Goal: Find specific page/section: Find specific page/section

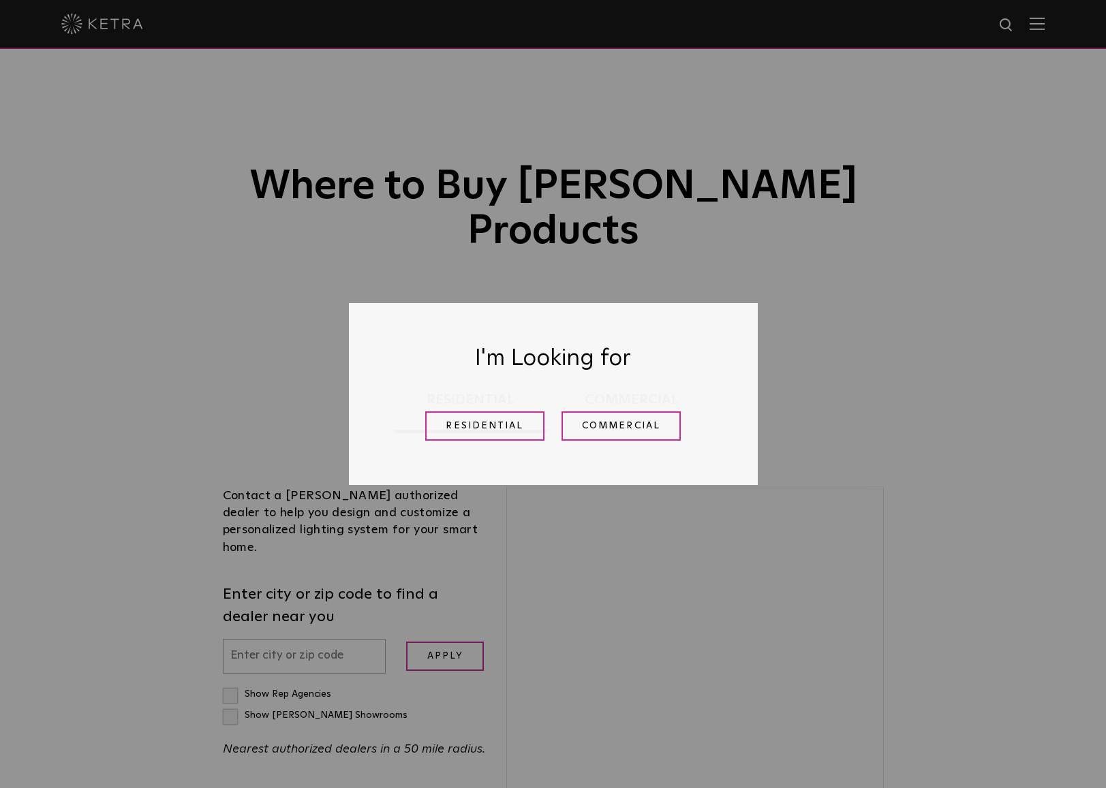
click at [478, 430] on link "Residential" at bounding box center [484, 426] width 119 height 29
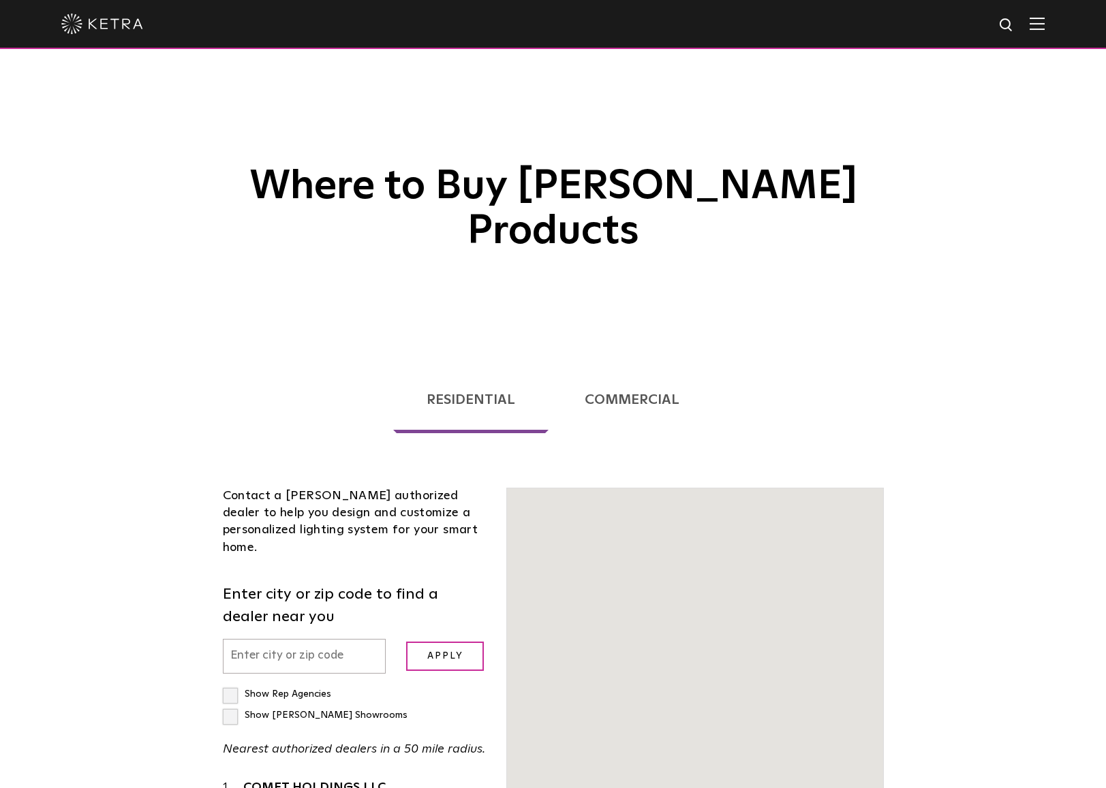
scroll to position [347, 0]
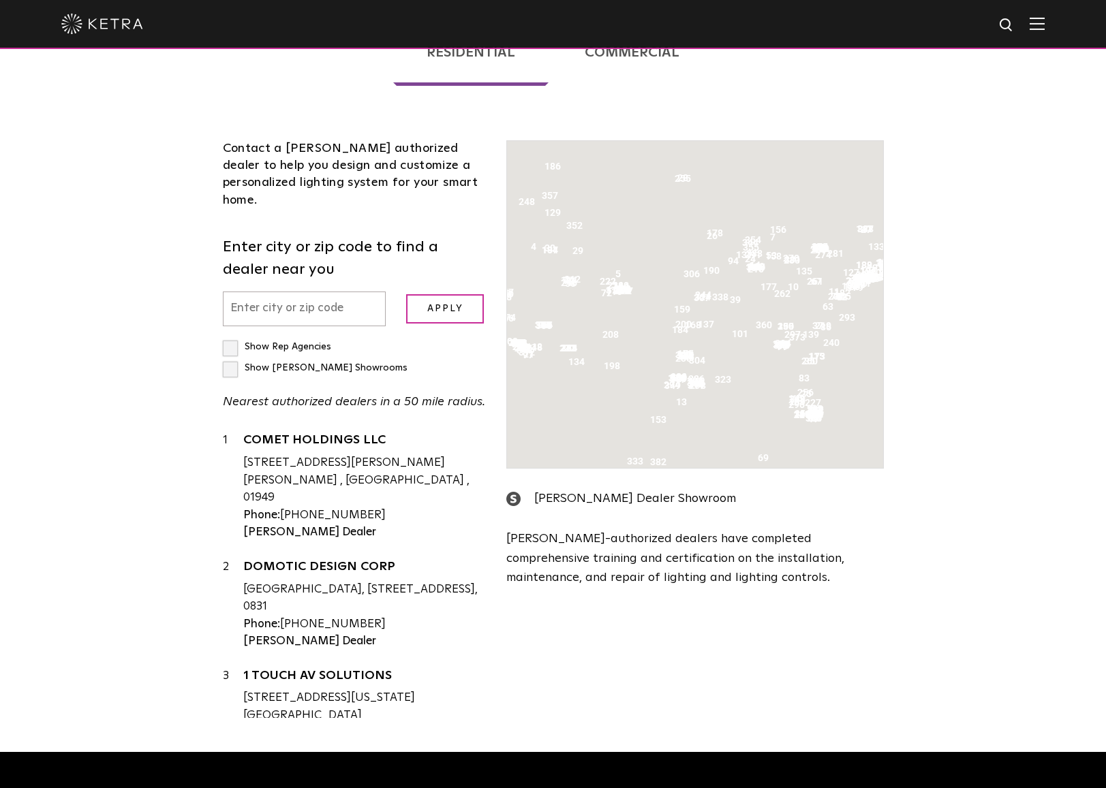
click at [306, 292] on input "text" at bounding box center [305, 309] width 164 height 35
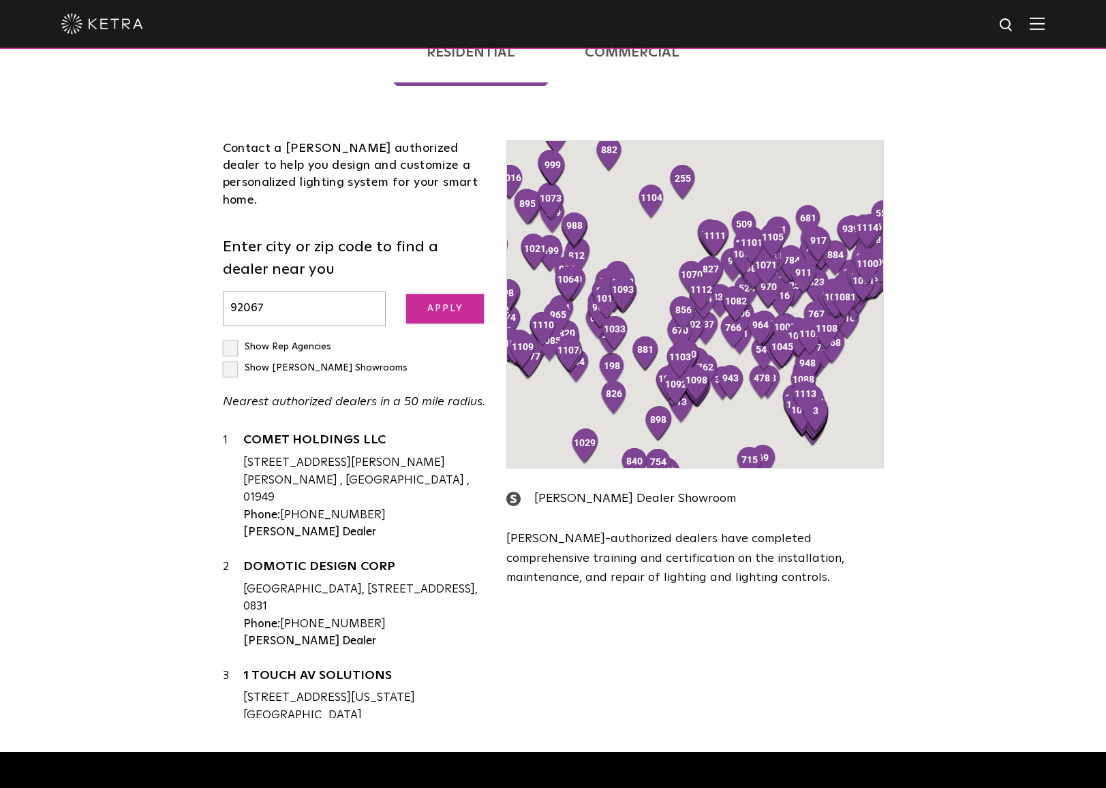
type input "92067"
click at [443, 294] on input "Apply" at bounding box center [445, 308] width 78 height 29
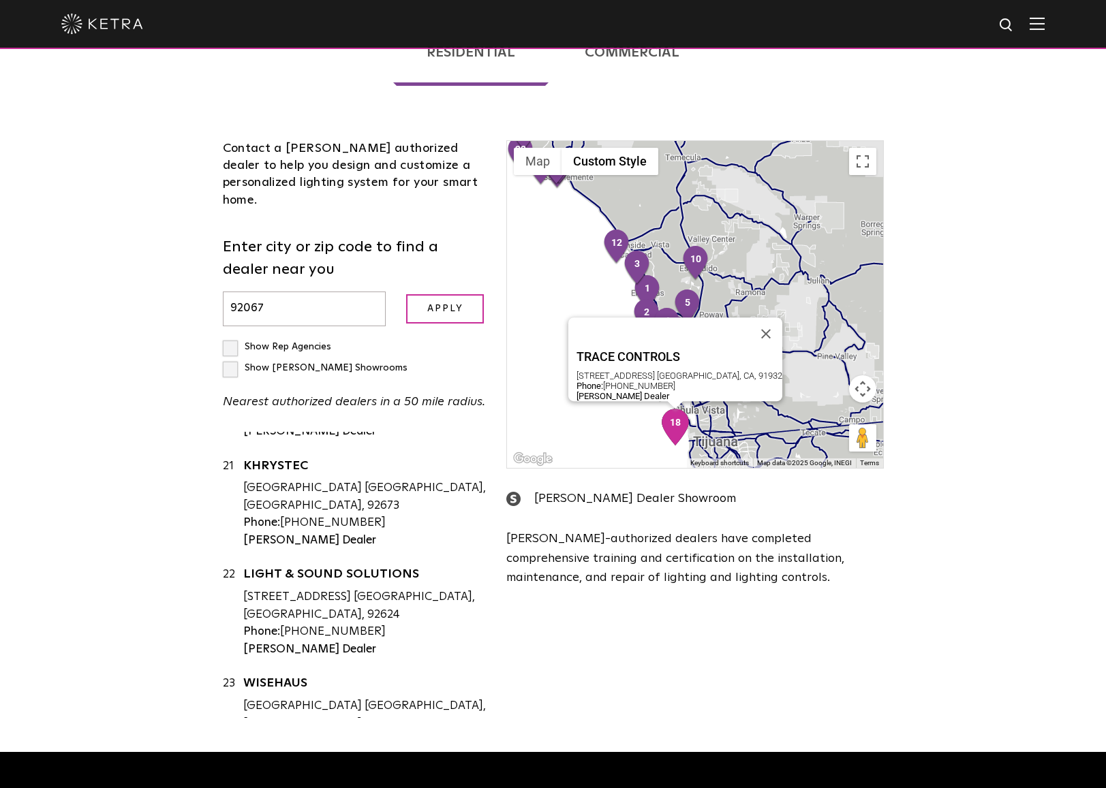
scroll to position [2363, 0]
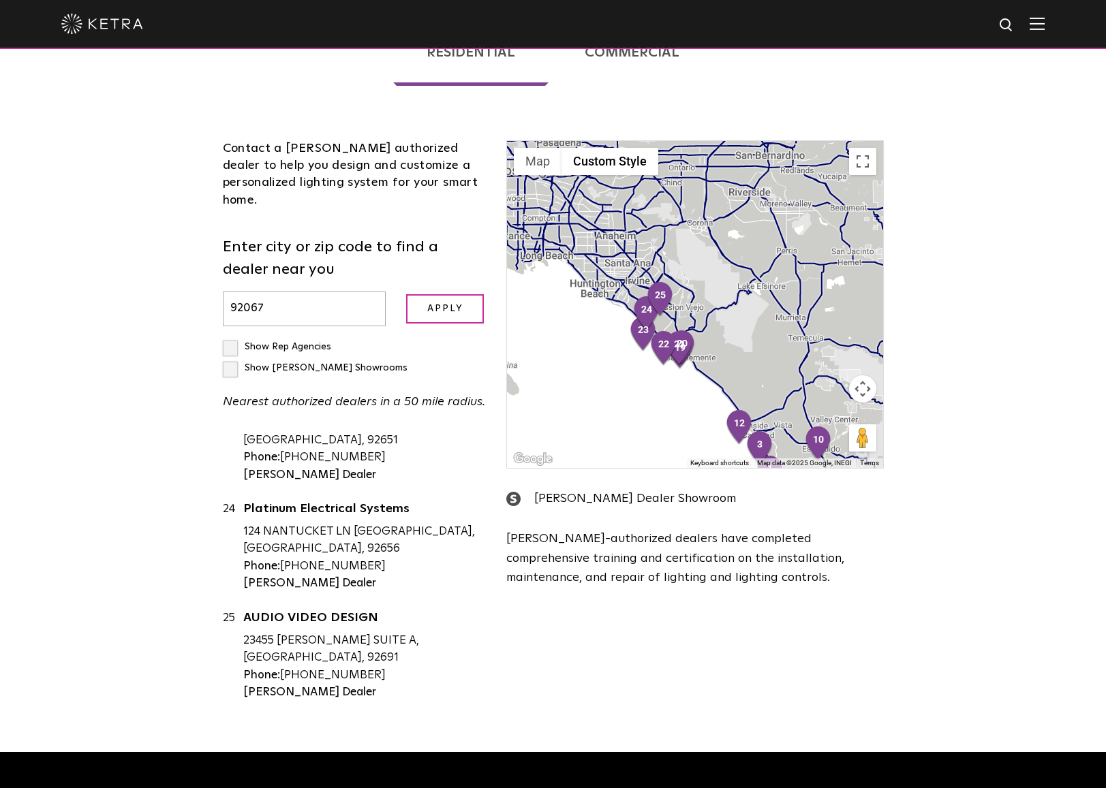
click at [345, 363] on label "Show [PERSON_NAME] Showrooms" at bounding box center [315, 368] width 185 height 10
click at [232, 337] on input "Show [PERSON_NAME] Showrooms" at bounding box center [227, 341] width 9 height 9
checkbox input "true"
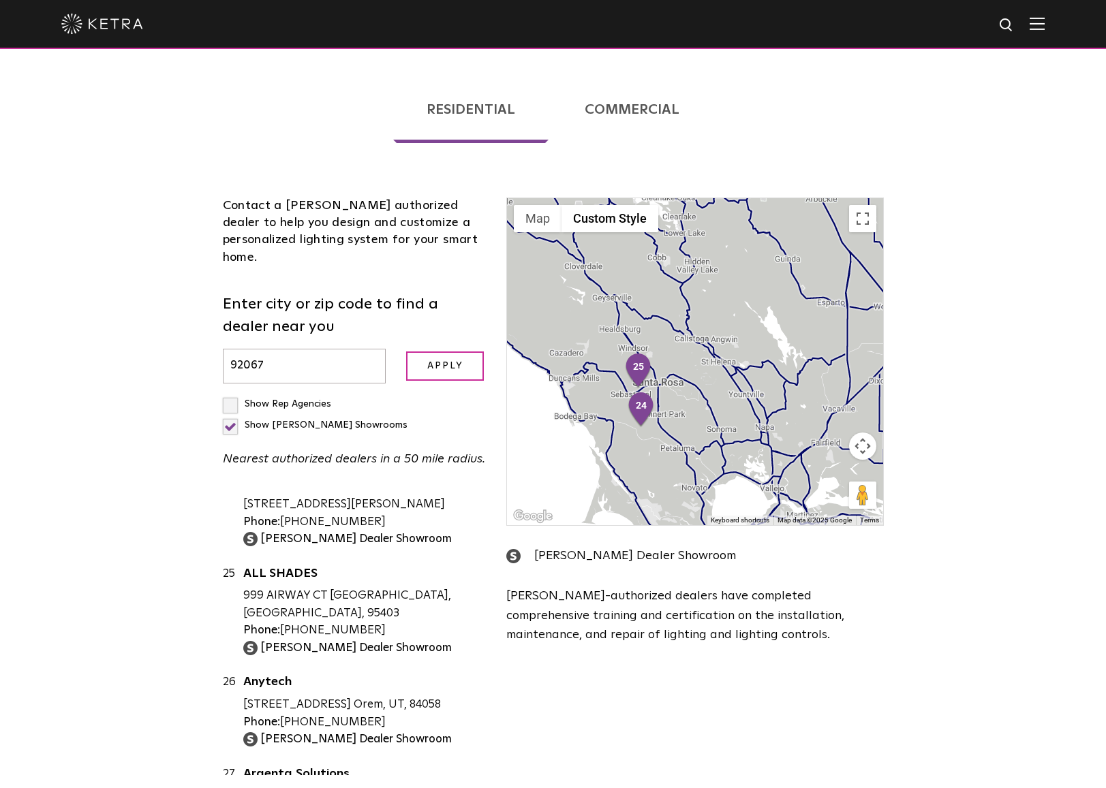
scroll to position [279, 0]
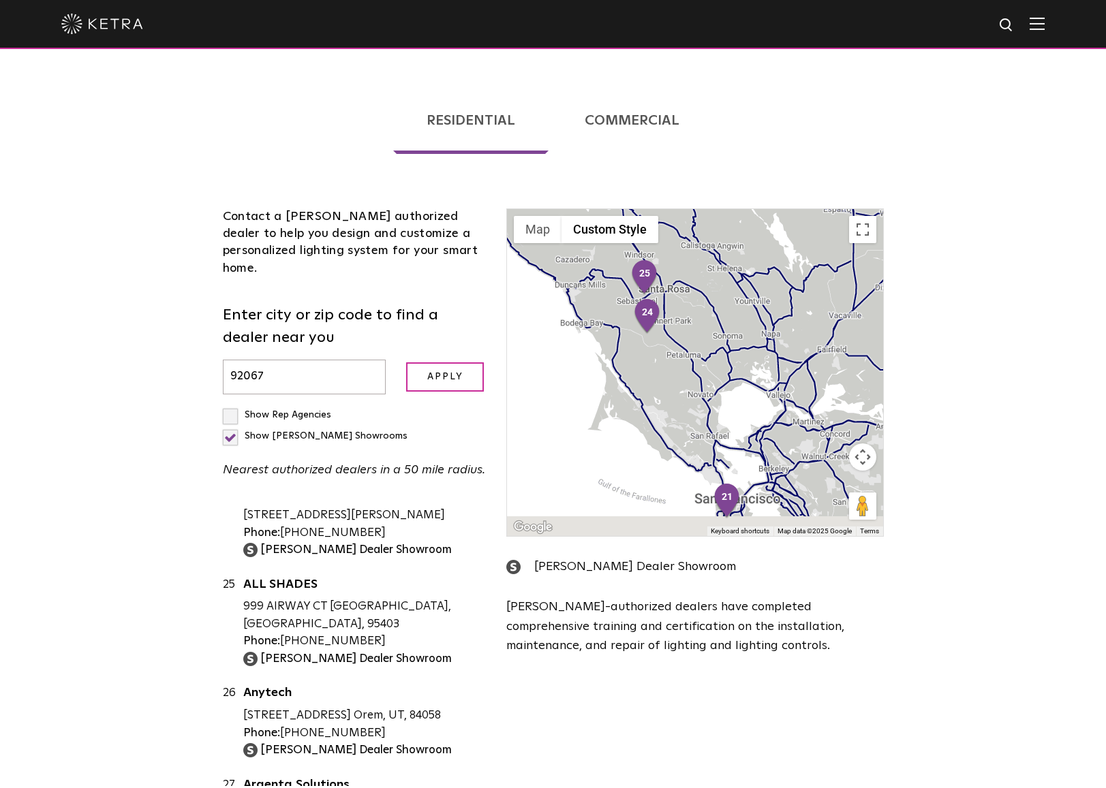
drag, startPoint x: 688, startPoint y: 428, endPoint x: 669, endPoint y: 268, distance: 160.6
click at [669, 270] on div at bounding box center [694, 372] width 375 height 327
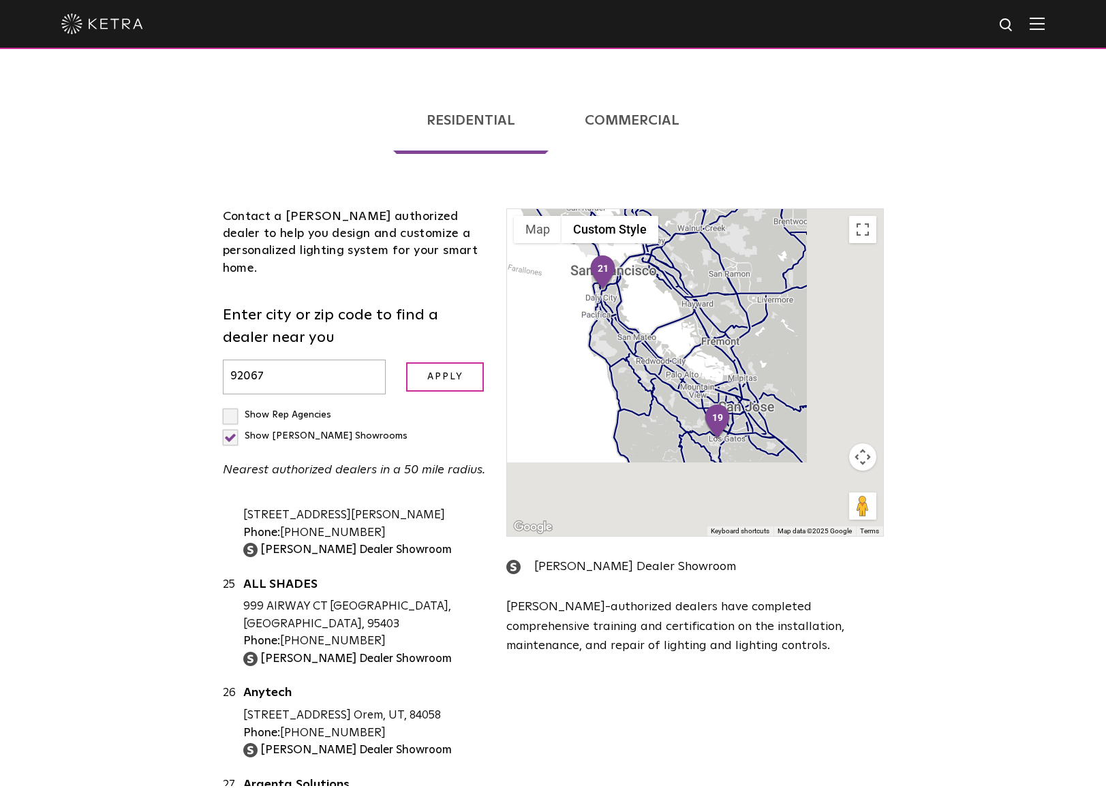
drag, startPoint x: 717, startPoint y: 409, endPoint x: 622, endPoint y: 212, distance: 219.1
click at [622, 217] on div at bounding box center [694, 372] width 375 height 327
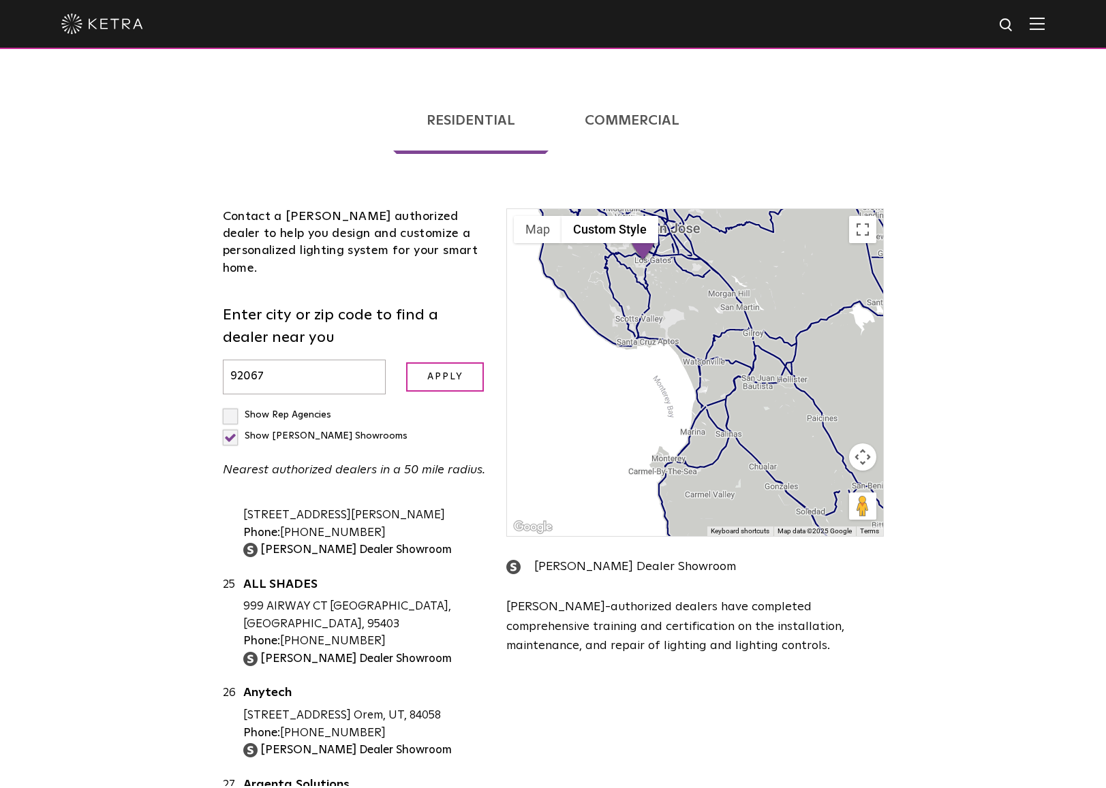
drag, startPoint x: 608, startPoint y: 200, endPoint x: 603, endPoint y: 153, distance: 47.3
click at [602, 168] on div "Contact a [PERSON_NAME] authorized dealer to help you design and customize a pe…" at bounding box center [553, 484] width 681 height 632
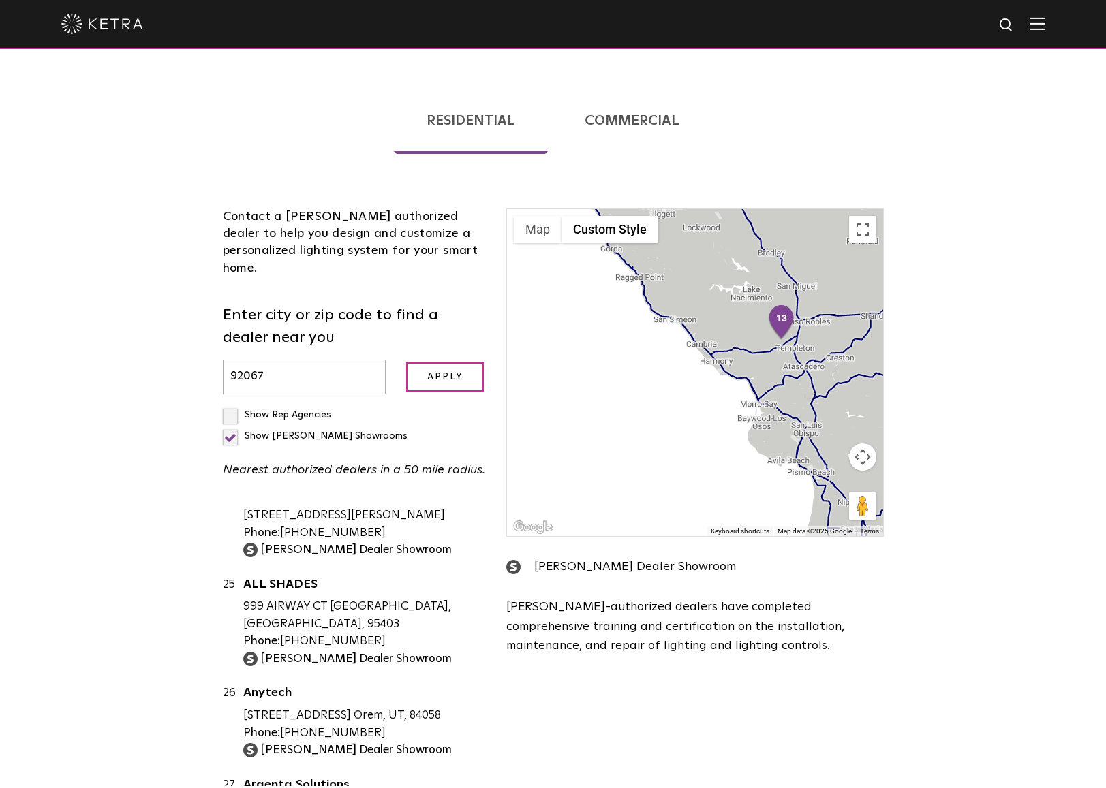
drag, startPoint x: 661, startPoint y: 325, endPoint x: 553, endPoint y: 162, distance: 195.6
click at [553, 168] on div "Contact a [PERSON_NAME] authorized dealer to help you design and customize a pe…" at bounding box center [553, 484] width 681 height 632
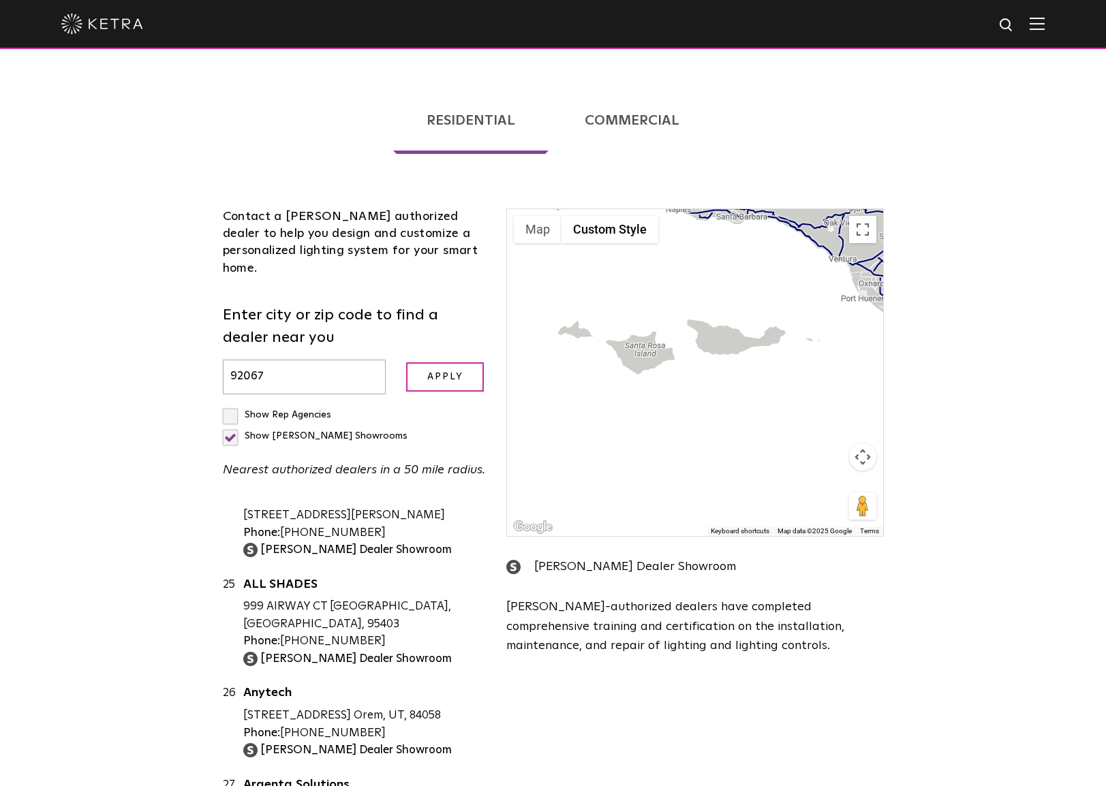
drag, startPoint x: 634, startPoint y: 330, endPoint x: 533, endPoint y: 148, distance: 208.0
click at [534, 168] on div "Contact a [PERSON_NAME] authorized dealer to help you design and customize a pe…" at bounding box center [553, 484] width 681 height 632
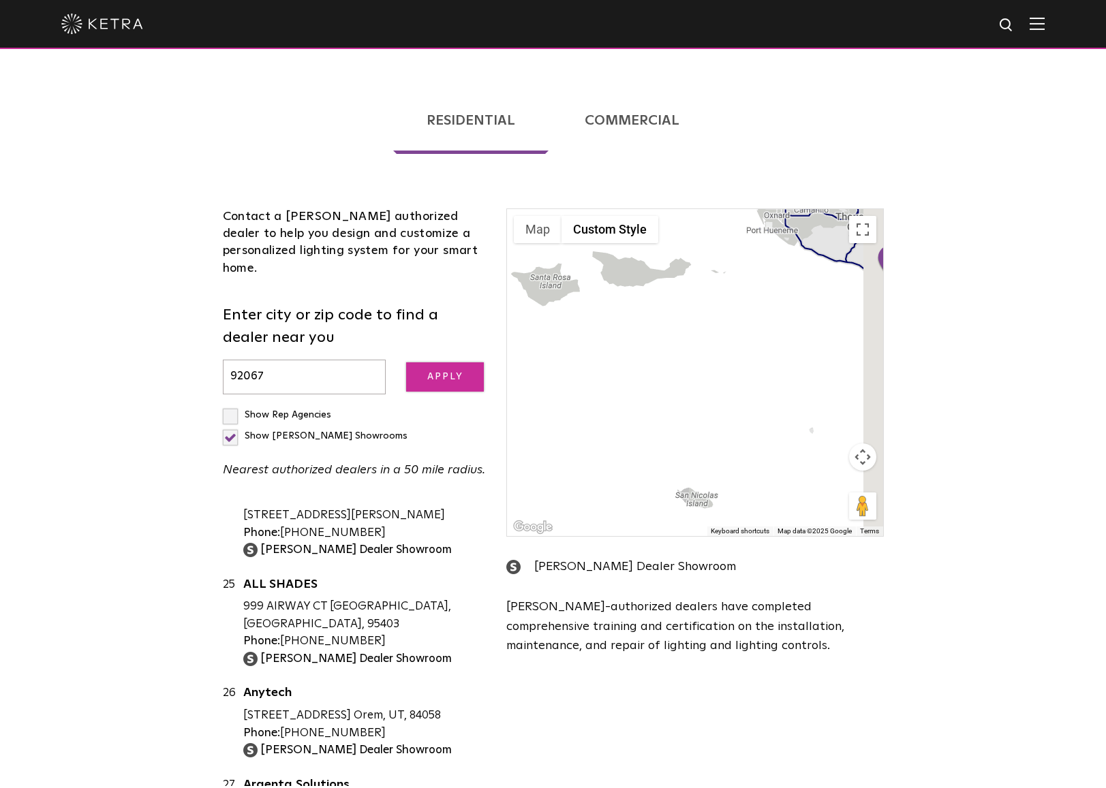
drag, startPoint x: 602, startPoint y: 260, endPoint x: 480, endPoint y: 315, distance: 133.2
click at [480, 315] on div "Contact a [PERSON_NAME] authorized dealer to help you design and customize a pe…" at bounding box center [553, 484] width 681 height 632
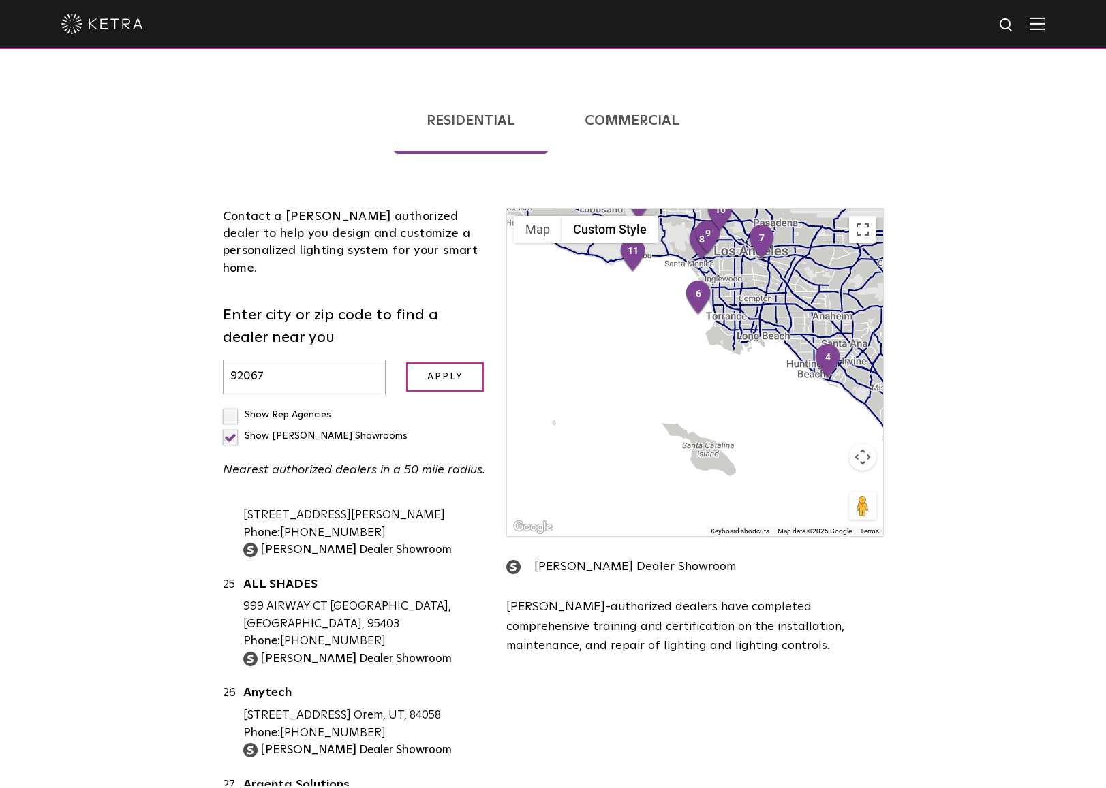
drag, startPoint x: 655, startPoint y: 347, endPoint x: 518, endPoint y: 284, distance: 150.9
click at [519, 284] on div at bounding box center [694, 372] width 375 height 327
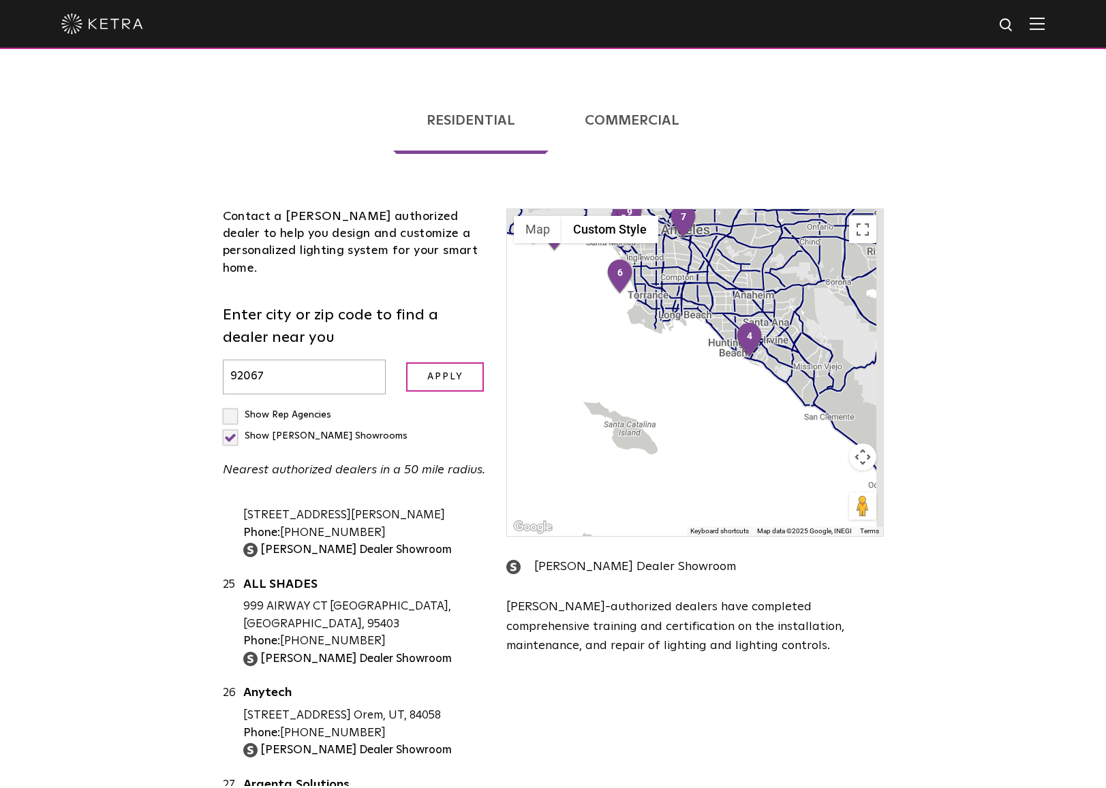
drag, startPoint x: 628, startPoint y: 317, endPoint x: 533, endPoint y: 241, distance: 122.0
click at [537, 248] on div at bounding box center [694, 372] width 375 height 327
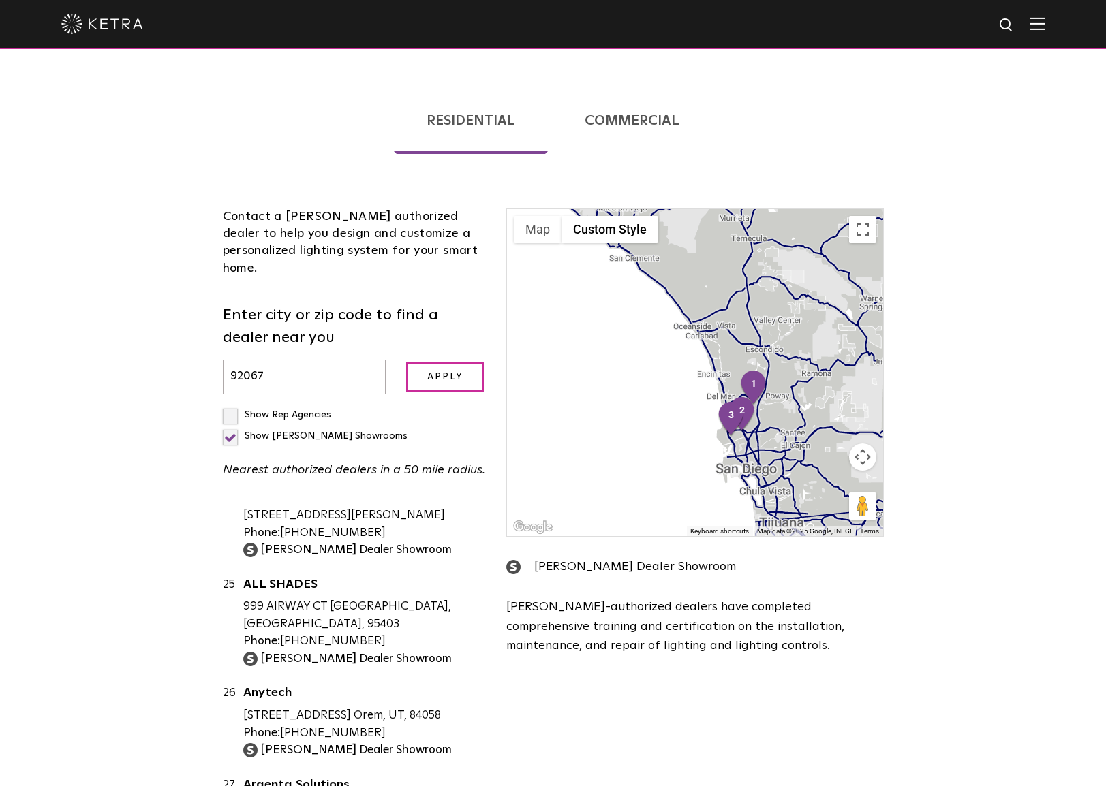
drag, startPoint x: 638, startPoint y: 335, endPoint x: 578, endPoint y: 202, distance: 145.8
click at [578, 209] on div at bounding box center [694, 372] width 375 height 327
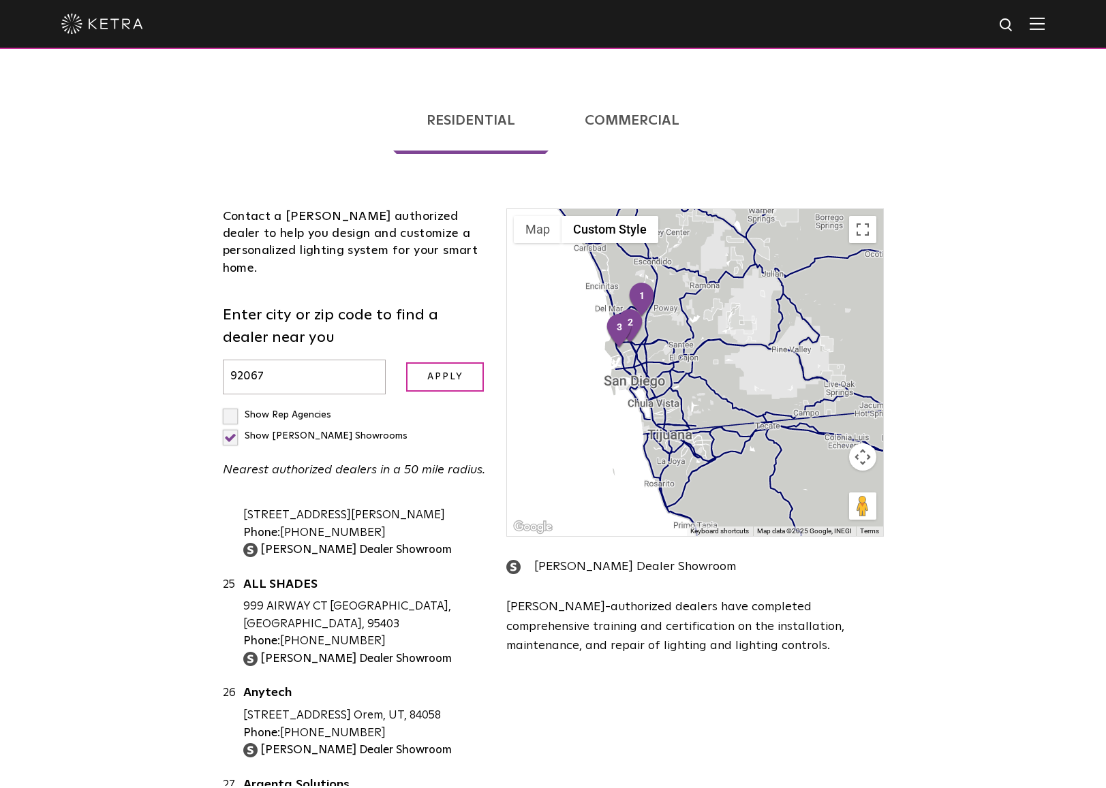
drag, startPoint x: 574, startPoint y: 244, endPoint x: 581, endPoint y: 394, distance: 150.1
click at [581, 394] on div at bounding box center [694, 372] width 375 height 327
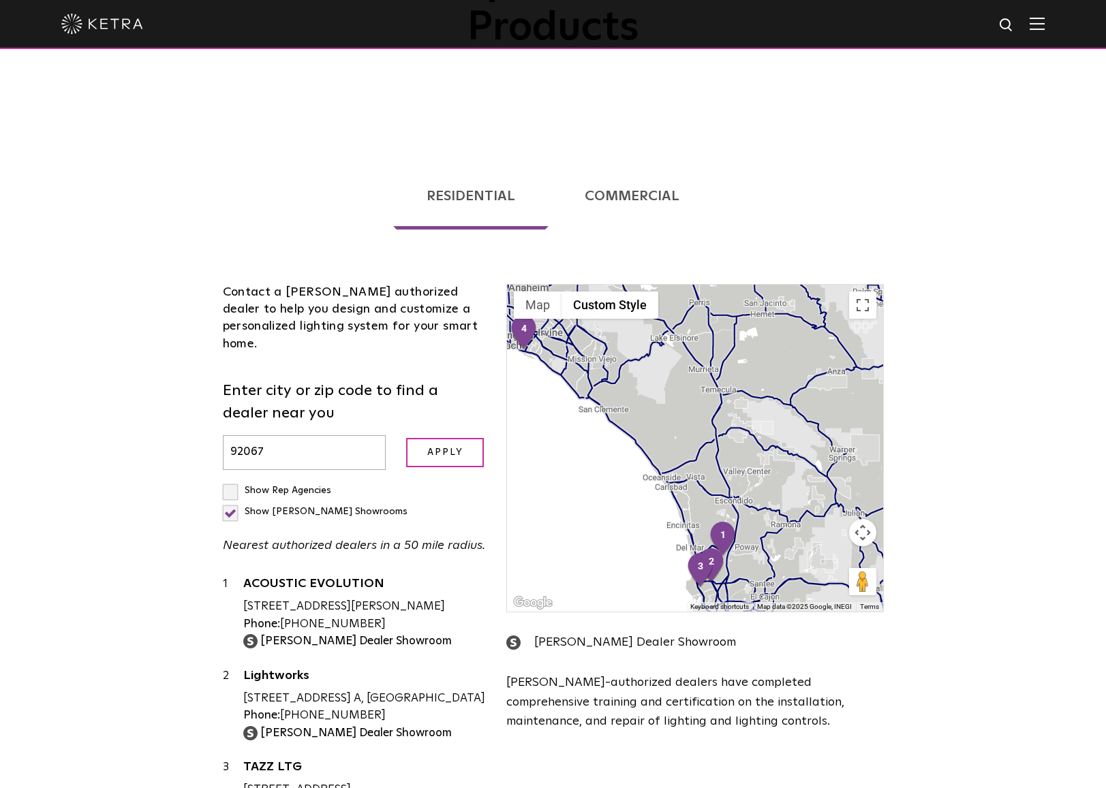
scroll to position [7, 0]
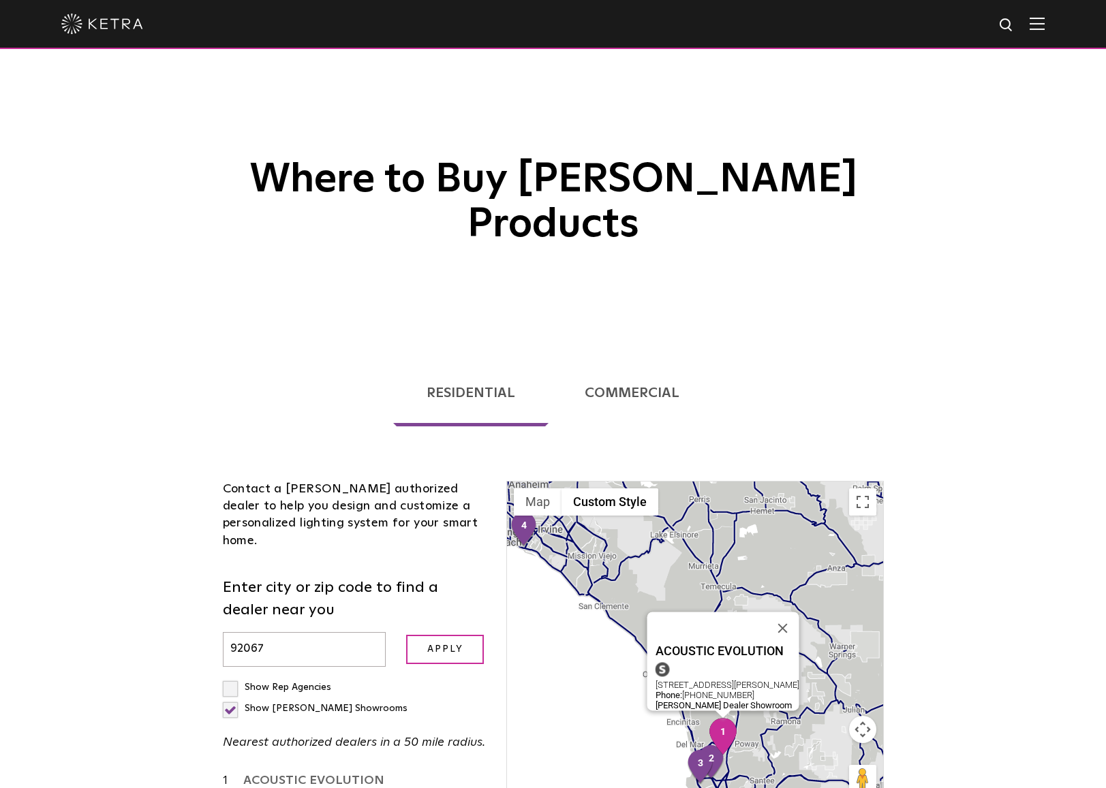
click at [326, 775] on link "ACOUSTIC EVOLUTION" at bounding box center [364, 783] width 243 height 17
